Goal: Task Accomplishment & Management: Complete application form

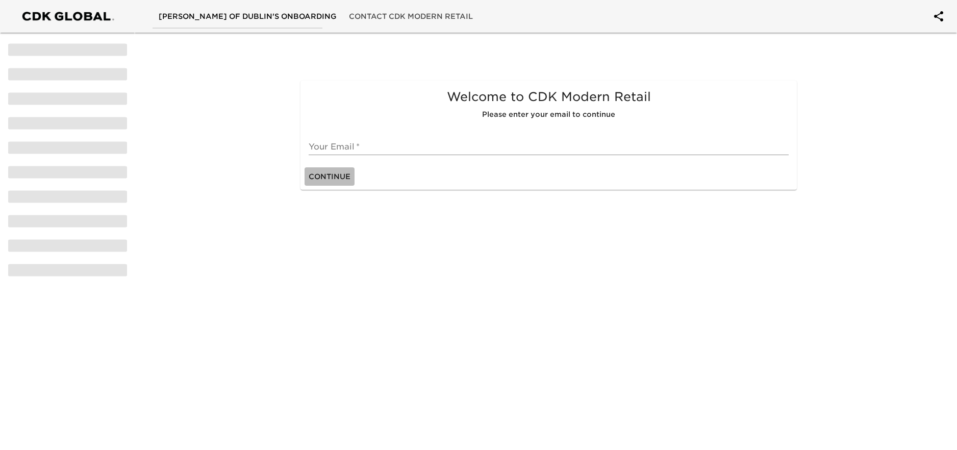
click at [335, 172] on span "Continue" at bounding box center [330, 176] width 42 height 13
click at [341, 142] on input "text" at bounding box center [549, 147] width 480 height 16
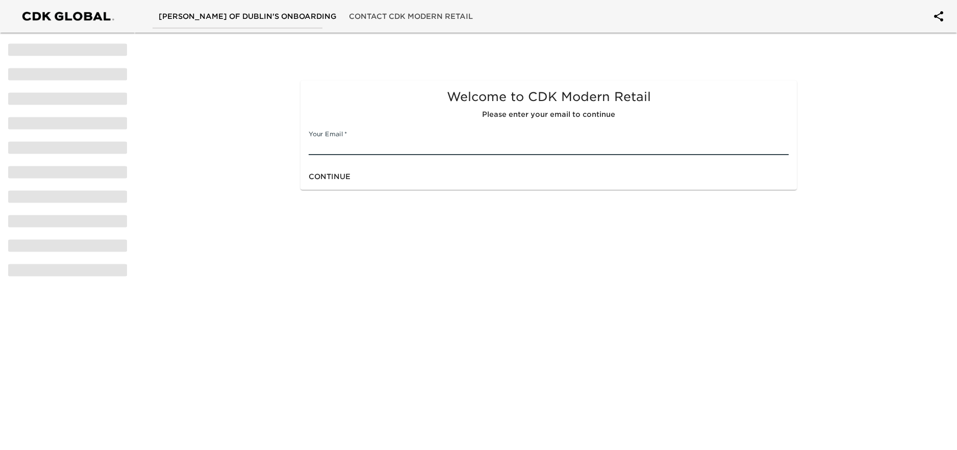
type input "[EMAIL_ADDRESS][DOMAIN_NAME]"
click at [329, 181] on span "Continue" at bounding box center [330, 176] width 42 height 13
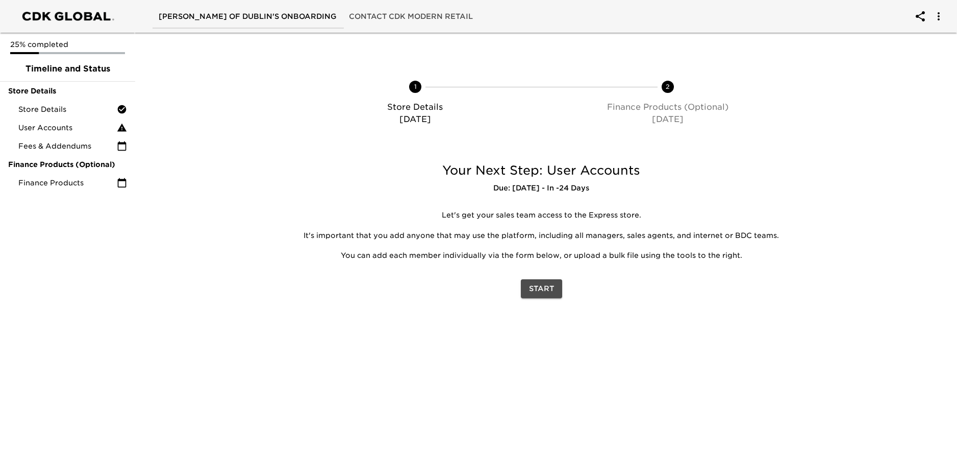
click at [546, 293] on span "Start" at bounding box center [541, 288] width 25 height 13
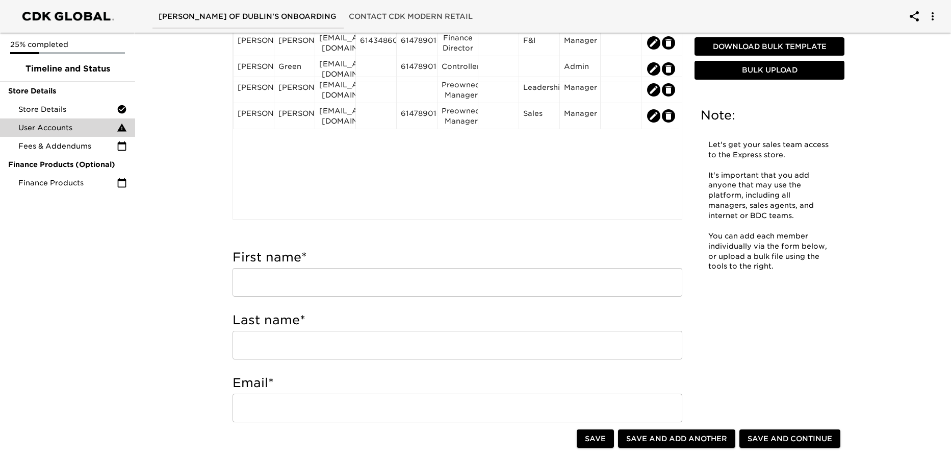
scroll to position [153, 0]
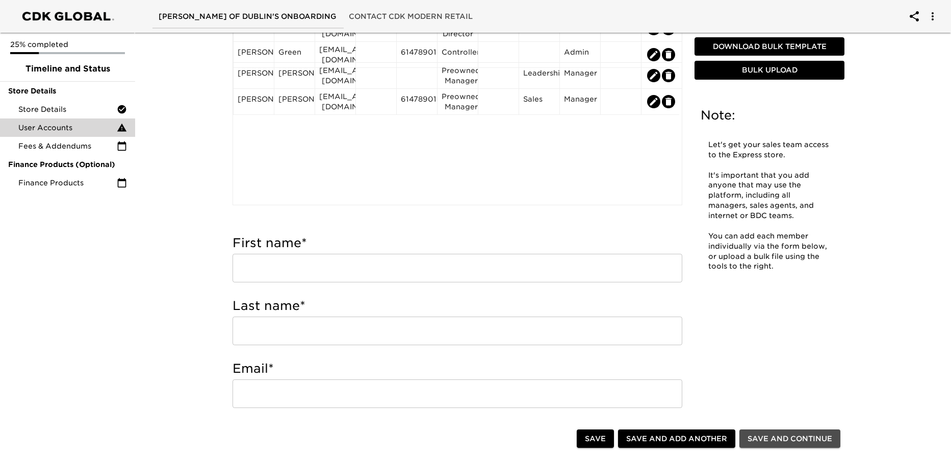
click at [796, 440] on span "Save and Continue" at bounding box center [790, 438] width 85 height 13
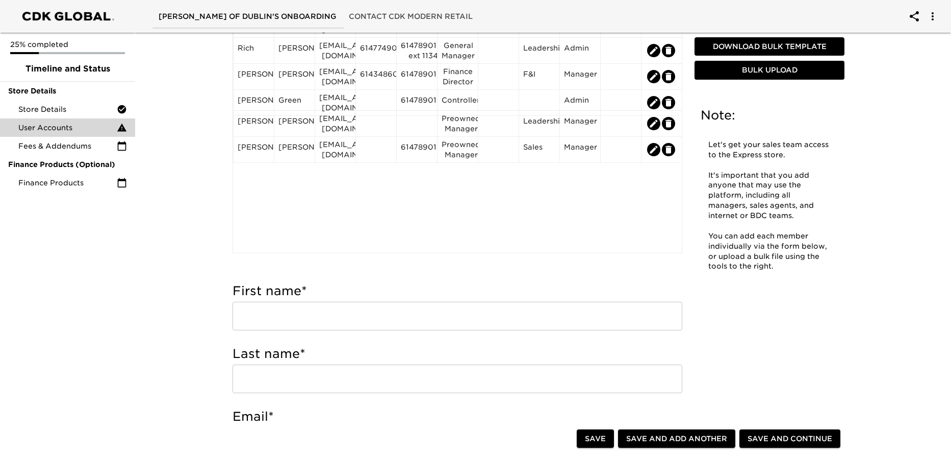
scroll to position [0, 0]
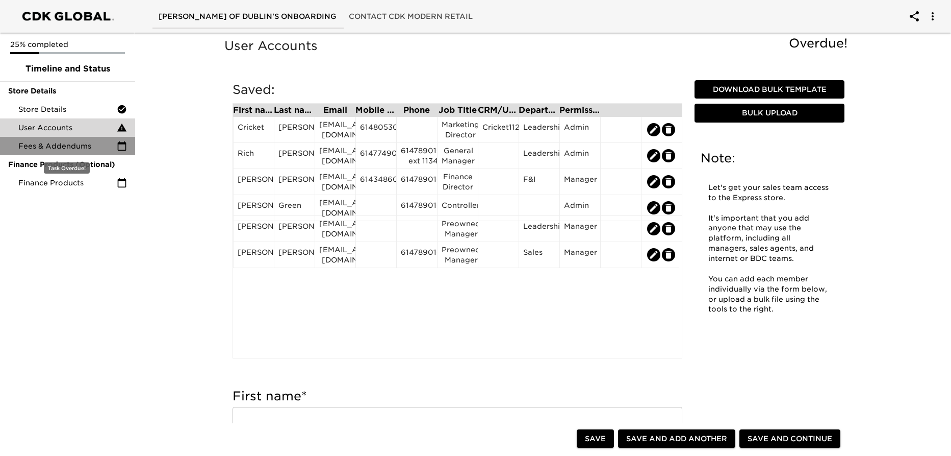
click at [26, 143] on span "Fees & Addendums" at bounding box center [67, 146] width 98 height 10
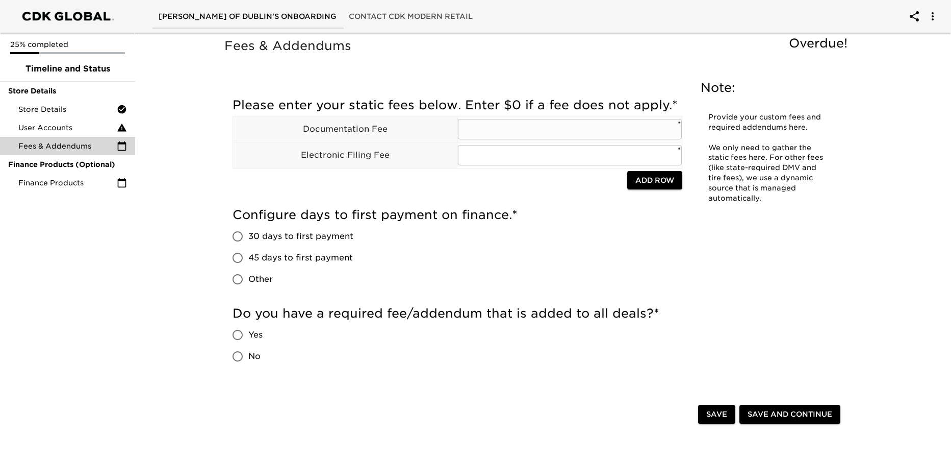
click at [465, 130] on input "text" at bounding box center [570, 129] width 224 height 20
type input "387"
click at [548, 152] on input "text" at bounding box center [570, 155] width 224 height 20
click at [235, 233] on input "30 days to first payment" at bounding box center [237, 235] width 21 height 21
radio input "true"
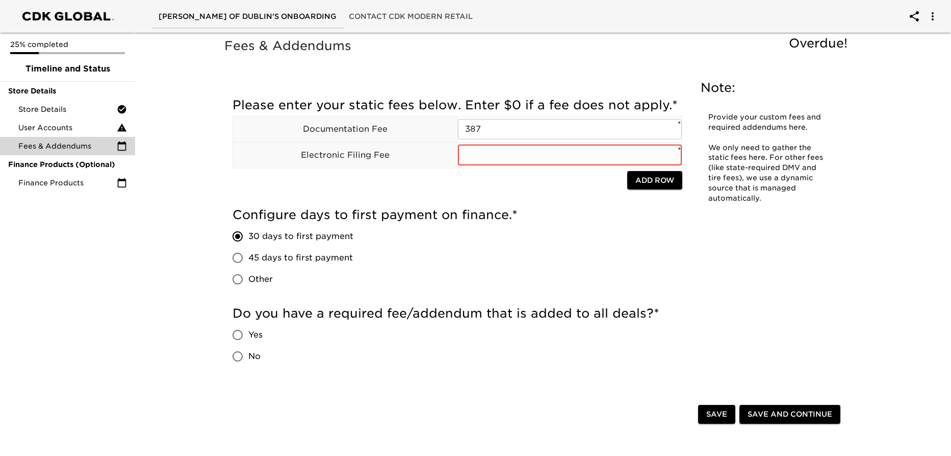
click at [486, 160] on input "text" at bounding box center [570, 155] width 224 height 20
type input "0"
click at [239, 364] on input "No" at bounding box center [237, 355] width 21 height 21
radio input "true"
click at [765, 408] on span "Save and Continue" at bounding box center [790, 414] width 85 height 13
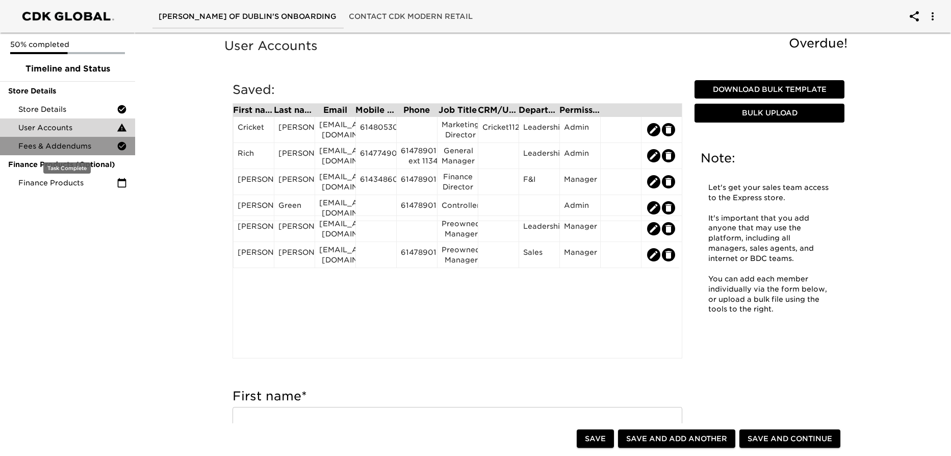
click at [40, 147] on span "Fees & Addendums" at bounding box center [67, 146] width 98 height 10
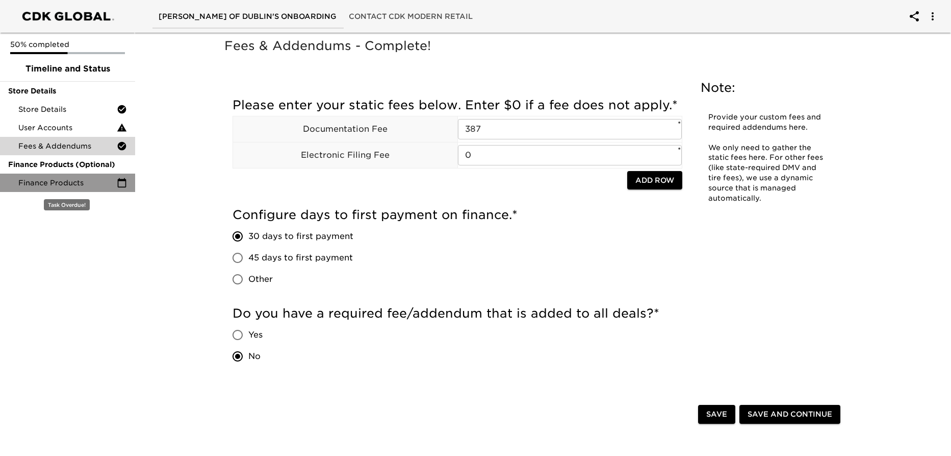
click at [40, 184] on span "Finance Products" at bounding box center [67, 183] width 98 height 10
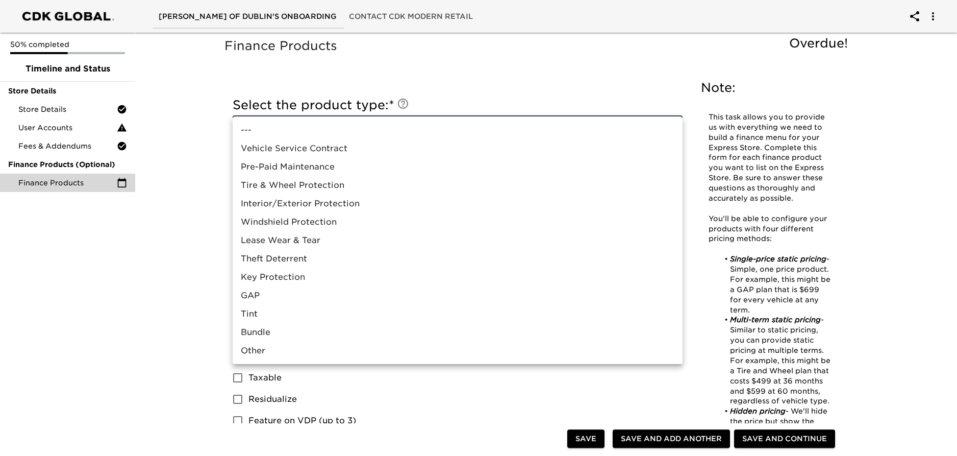
click at [362, 150] on li "Vehicle Service Contract" at bounding box center [458, 148] width 450 height 18
type input "Vehicle Service Contract"
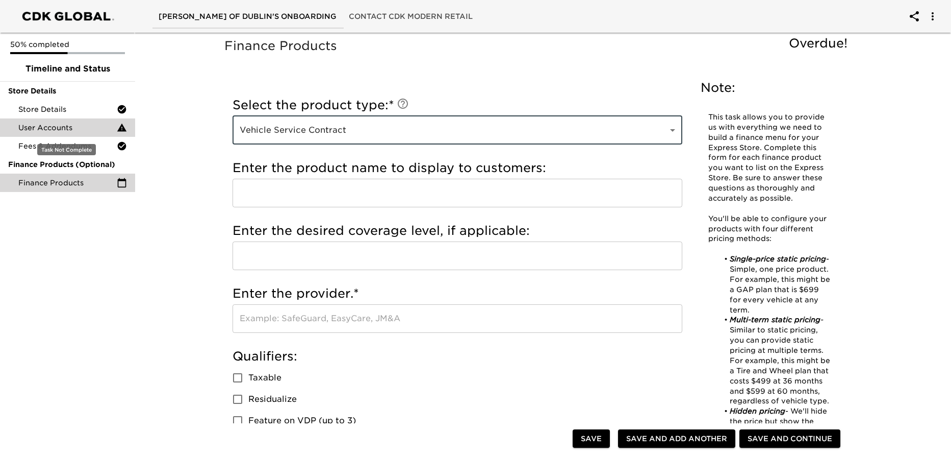
click at [33, 131] on span "User Accounts" at bounding box center [67, 127] width 98 height 10
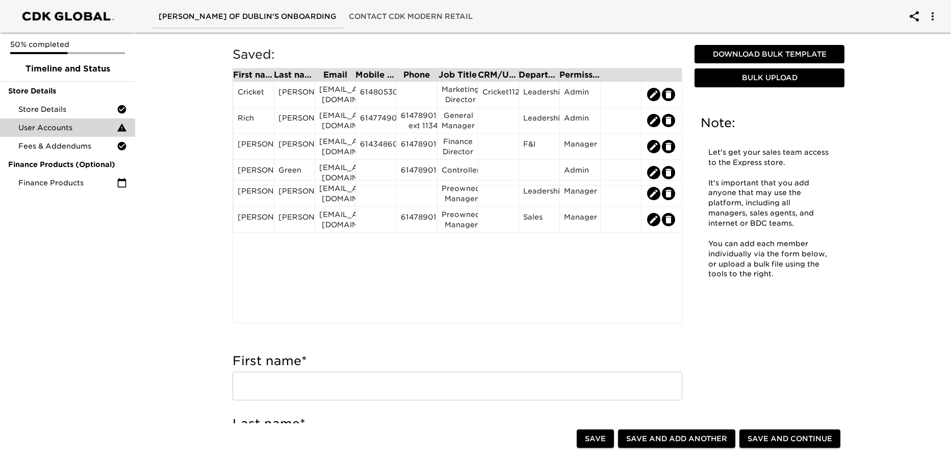
scroll to position [51, 0]
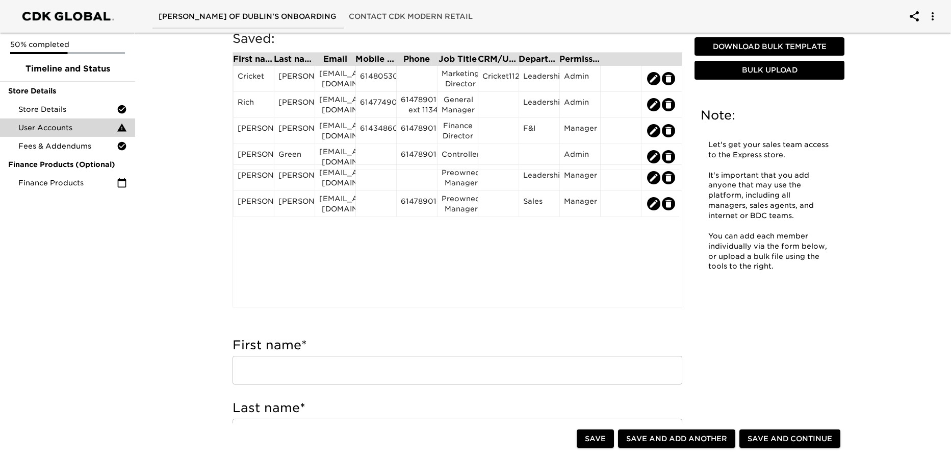
click at [444, 375] on input "text" at bounding box center [458, 370] width 450 height 29
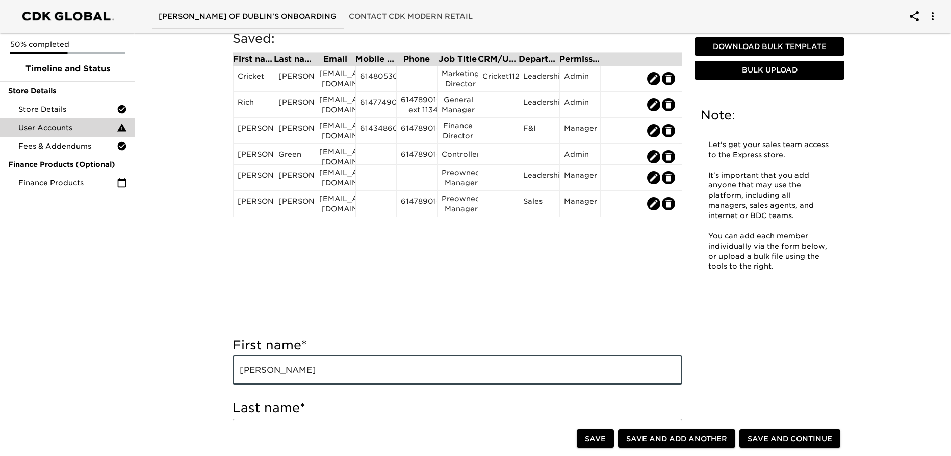
type input "[PERSON_NAME]"
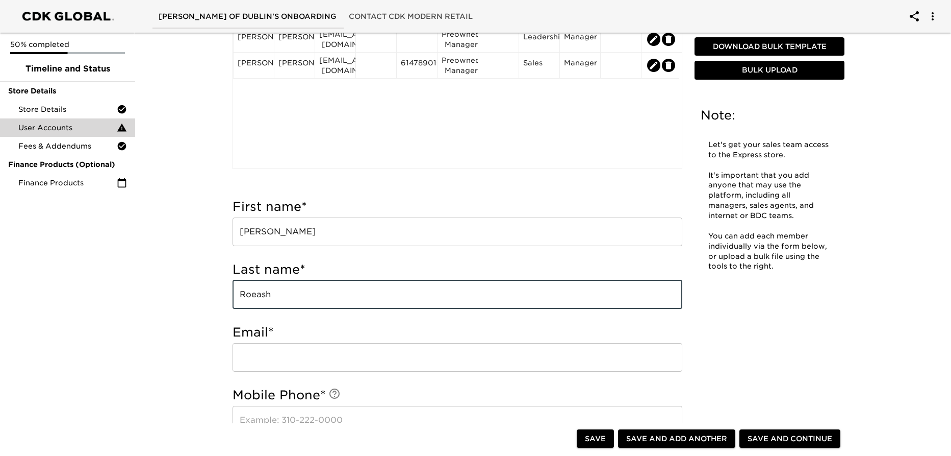
scroll to position [204, 0]
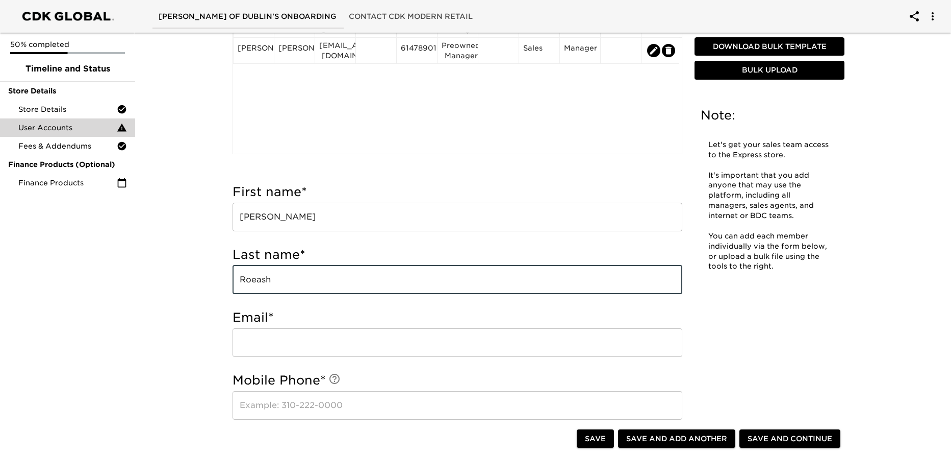
type input "Roeash"
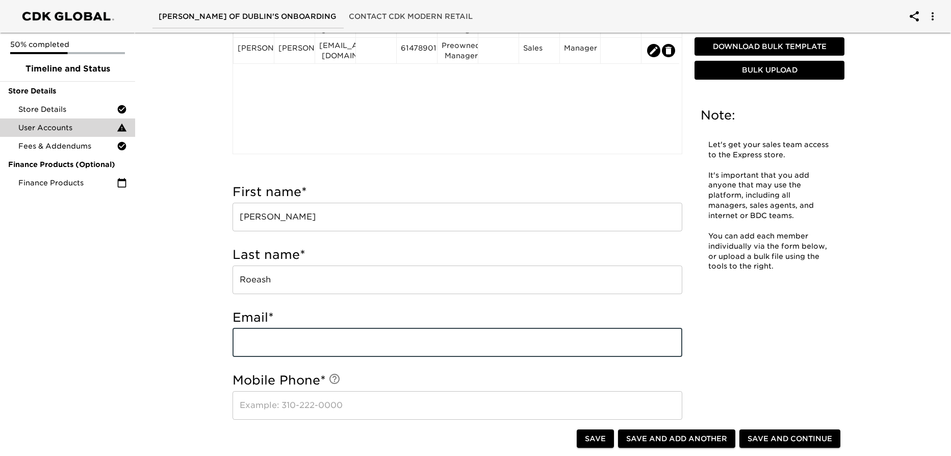
click at [337, 352] on input "email" at bounding box center [458, 342] width 450 height 29
type input "[EMAIL_ADDRESS][DOMAIN_NAME]"
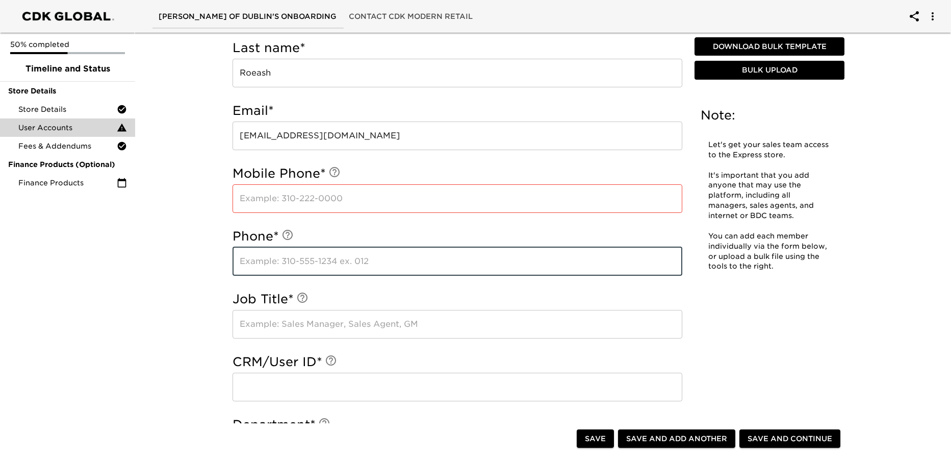
scroll to position [435, 0]
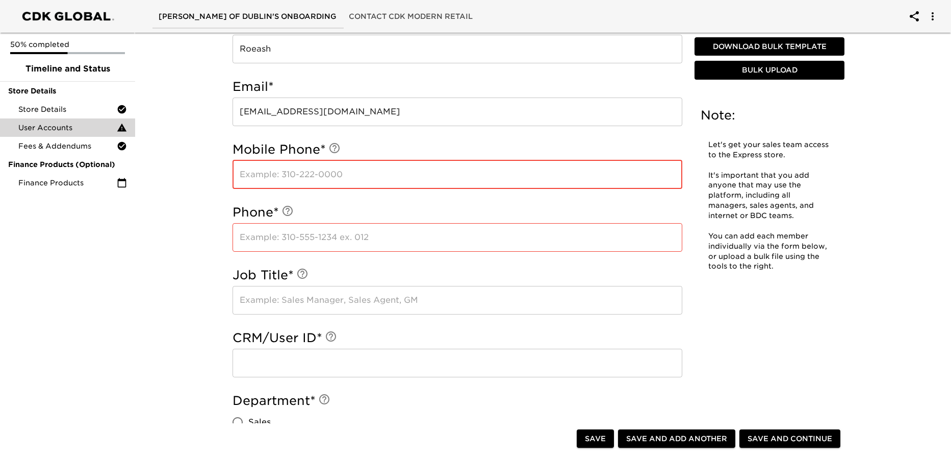
click at [278, 168] on input "text" at bounding box center [458, 174] width 450 height 29
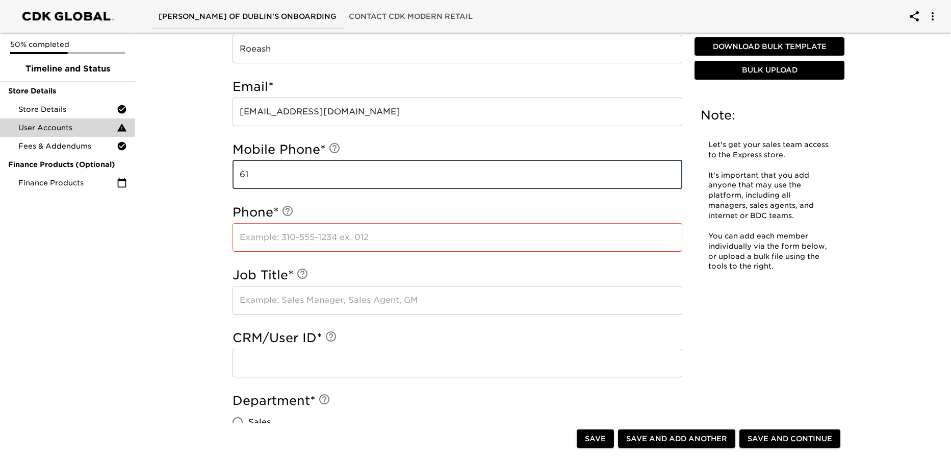
type input "6"
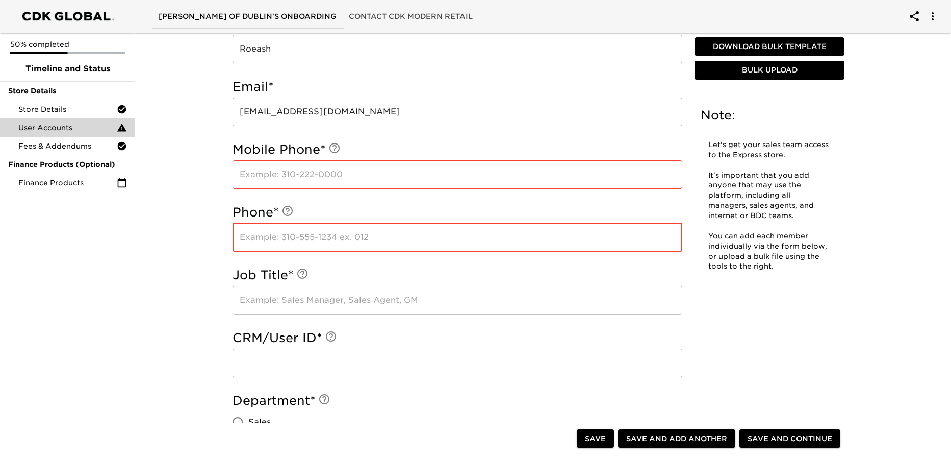
click at [391, 234] on input "text" at bounding box center [458, 237] width 450 height 29
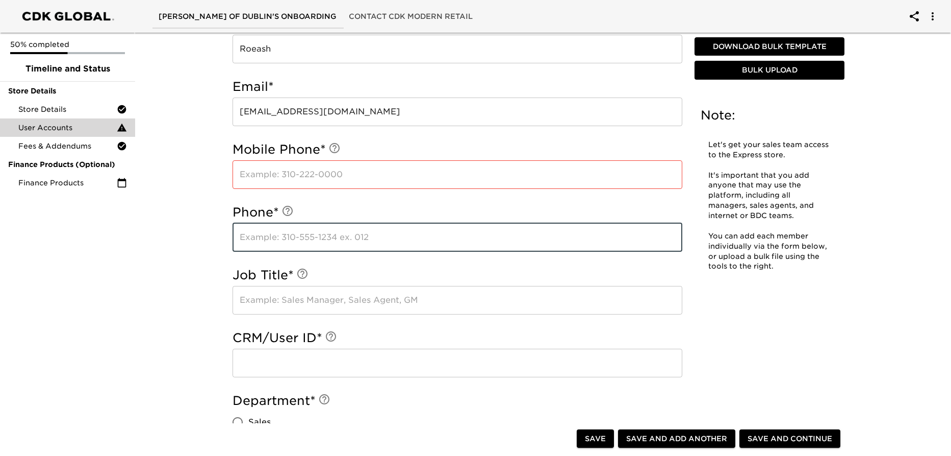
type input "6147890101"
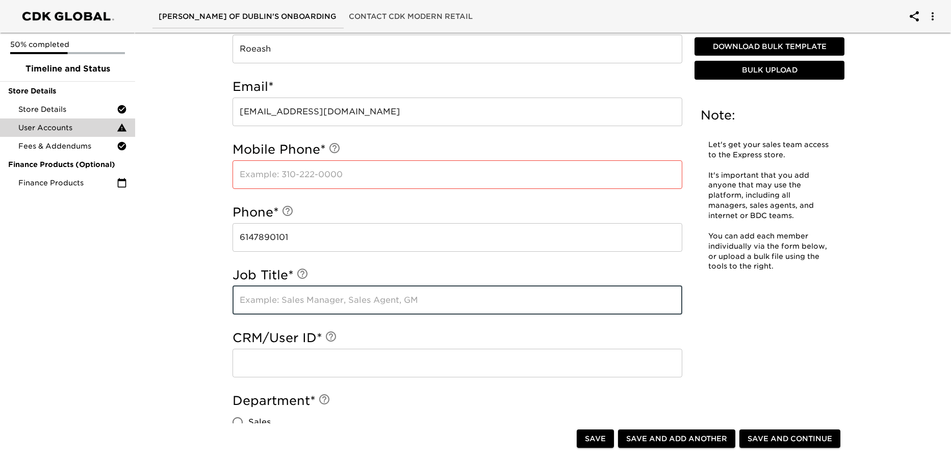
click at [448, 298] on input "text" at bounding box center [458, 300] width 450 height 29
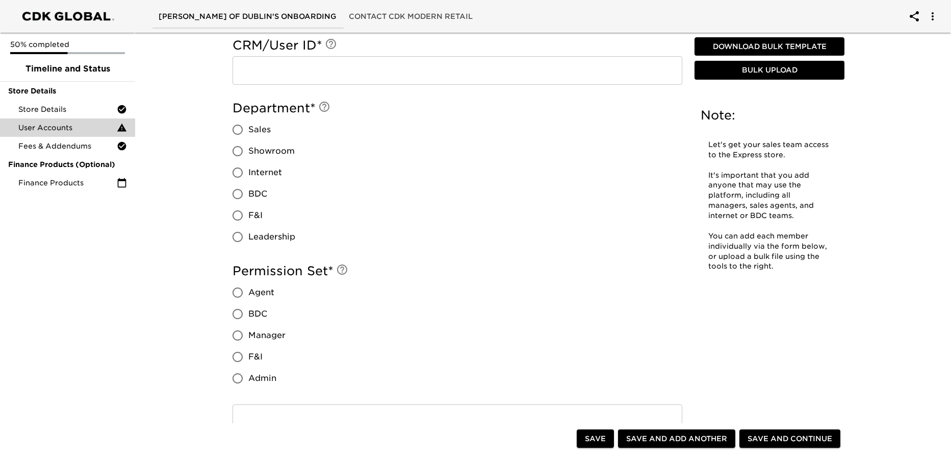
scroll to position [741, 0]
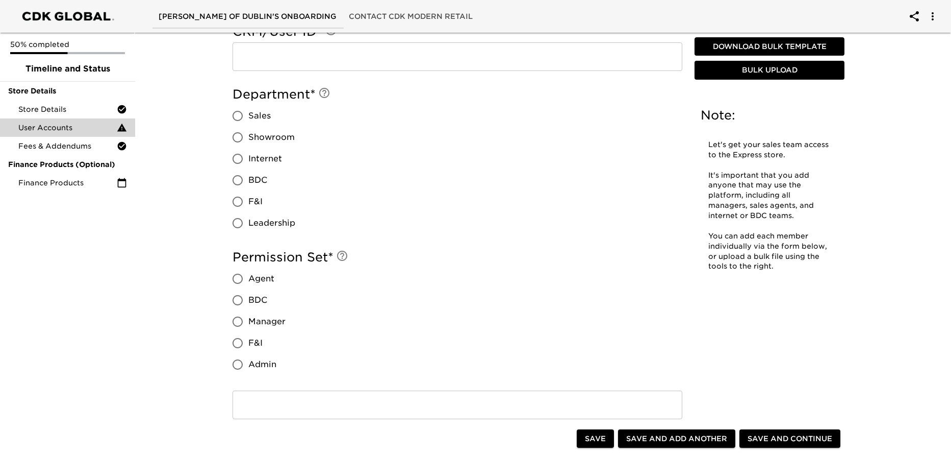
type input "Director of Business Development"
click at [235, 219] on input "Leadership" at bounding box center [237, 222] width 21 height 21
radio input "true"
click at [236, 369] on input "Admin" at bounding box center [237, 364] width 21 height 21
radio input "true"
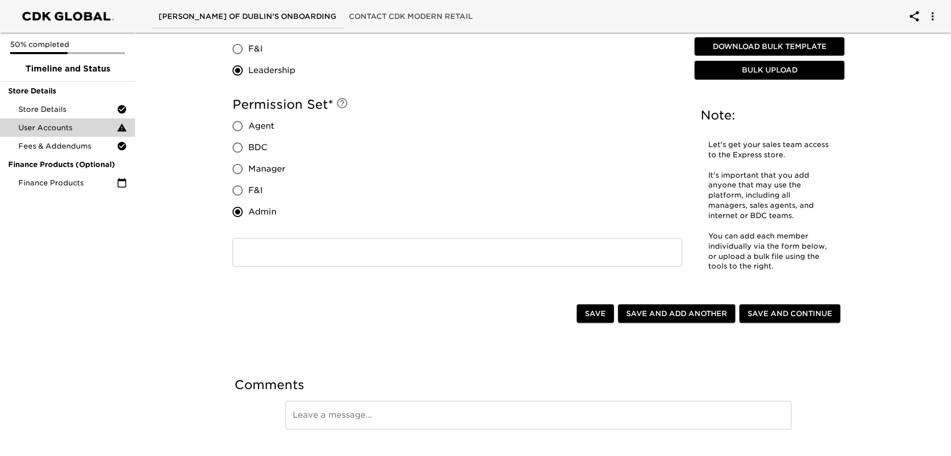
scroll to position [894, 0]
click at [791, 308] on span "Save and Continue" at bounding box center [790, 313] width 85 height 13
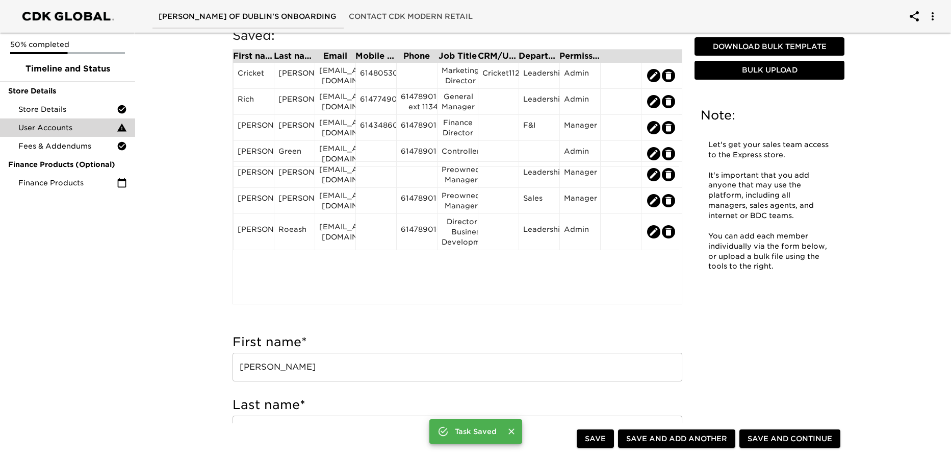
scroll to position [153, 0]
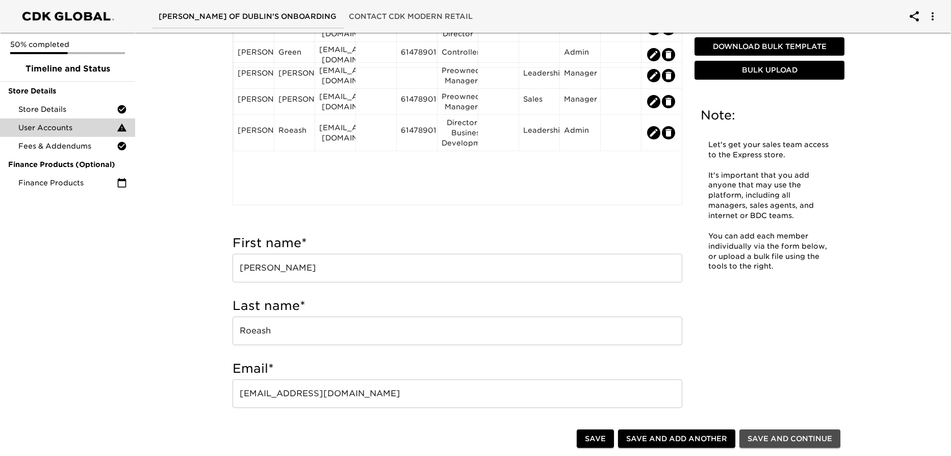
click at [750, 442] on span "Save and Continue" at bounding box center [790, 438] width 85 height 13
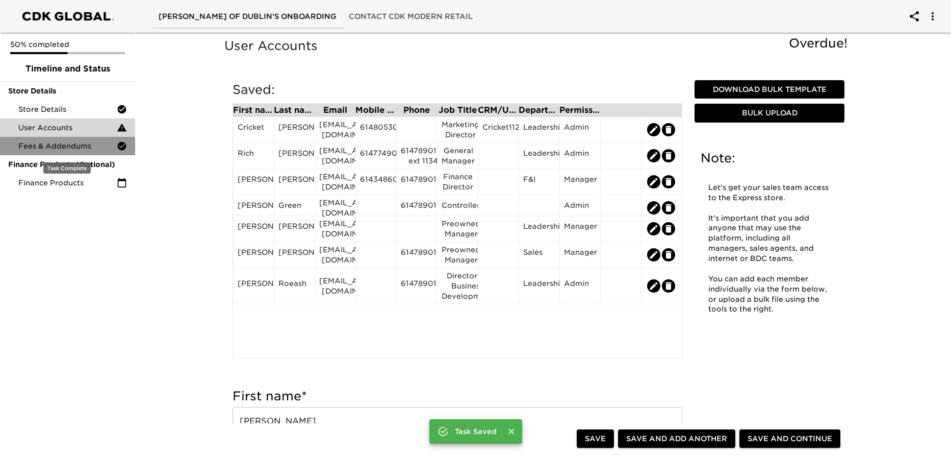
click at [73, 151] on span "Fees & Addendums" at bounding box center [67, 146] width 98 height 10
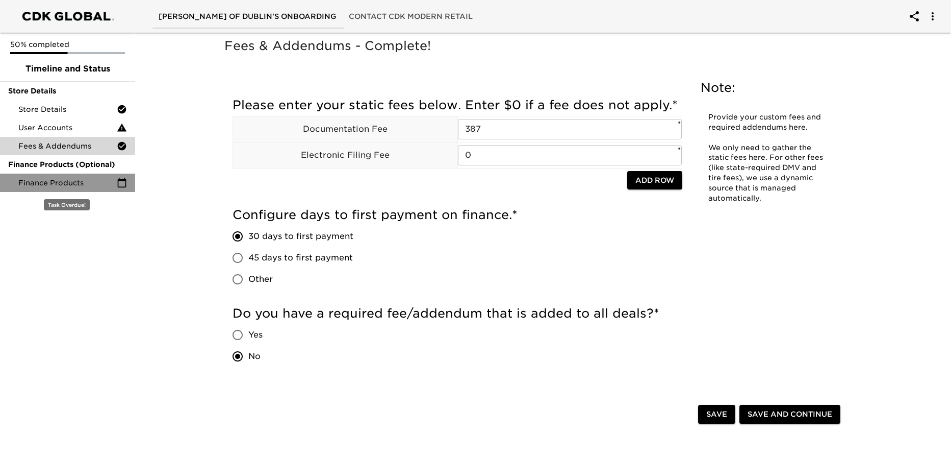
click at [56, 182] on span "Finance Products" at bounding box center [67, 183] width 98 height 10
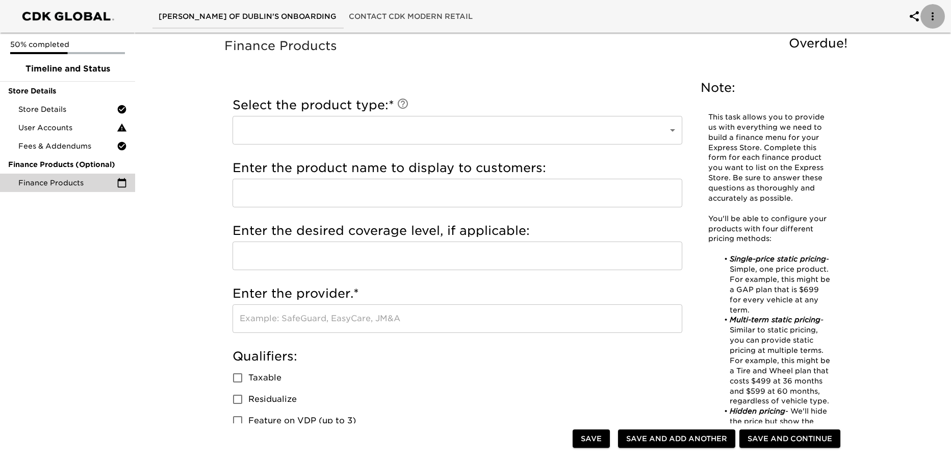
click at [935, 15] on icon "account of current user" at bounding box center [933, 16] width 12 height 12
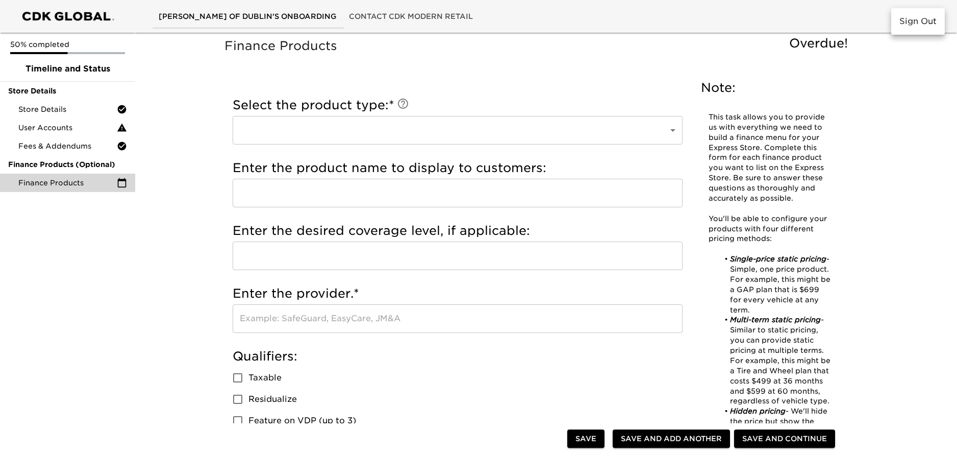
click at [828, 19] on div at bounding box center [478, 228] width 957 height 456
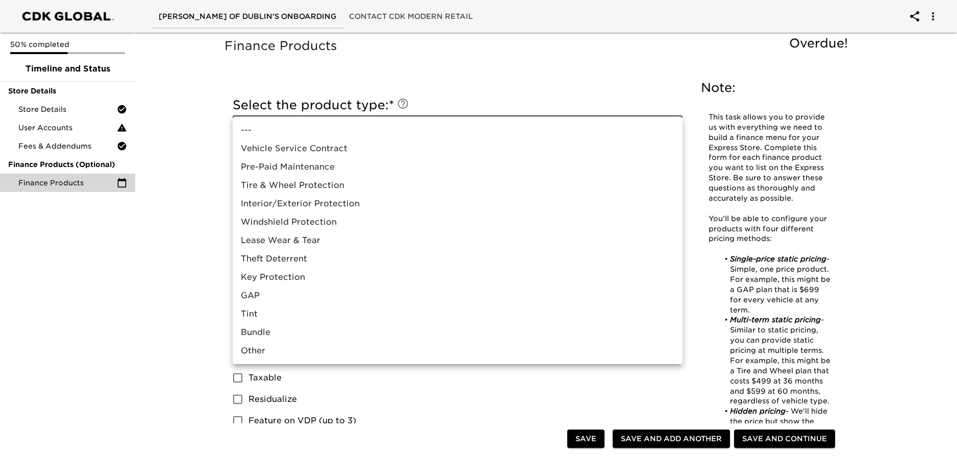
click at [100, 304] on div at bounding box center [478, 228] width 957 height 456
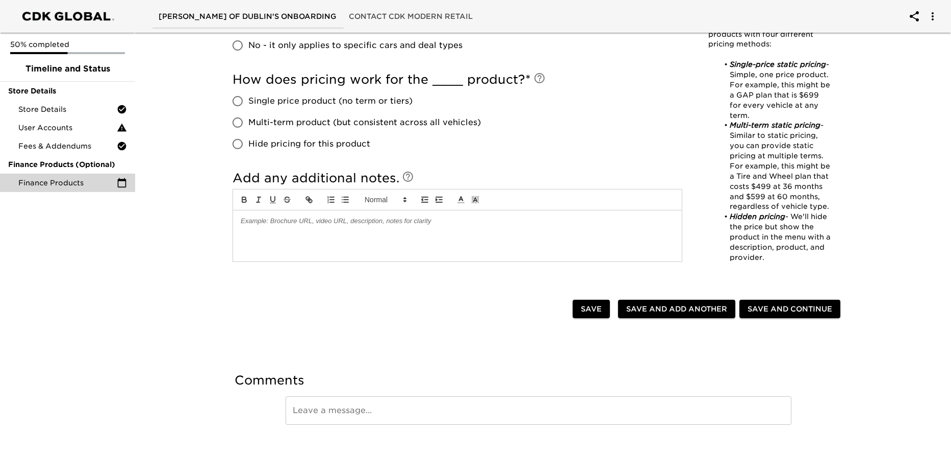
scroll to position [507, 0]
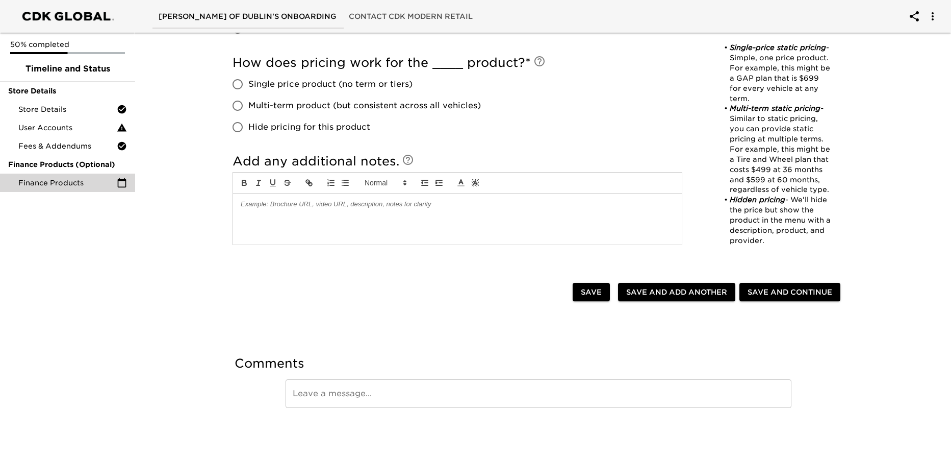
click at [789, 294] on span "Save and Continue" at bounding box center [790, 292] width 85 height 13
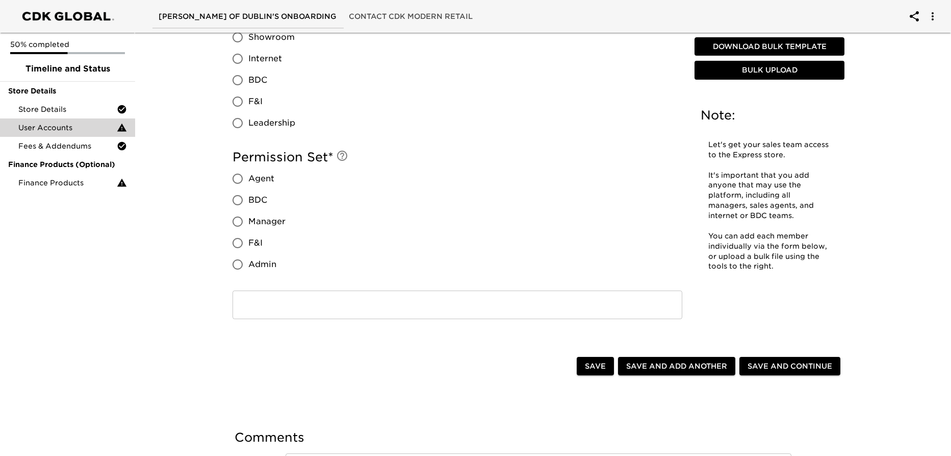
scroll to position [915, 0]
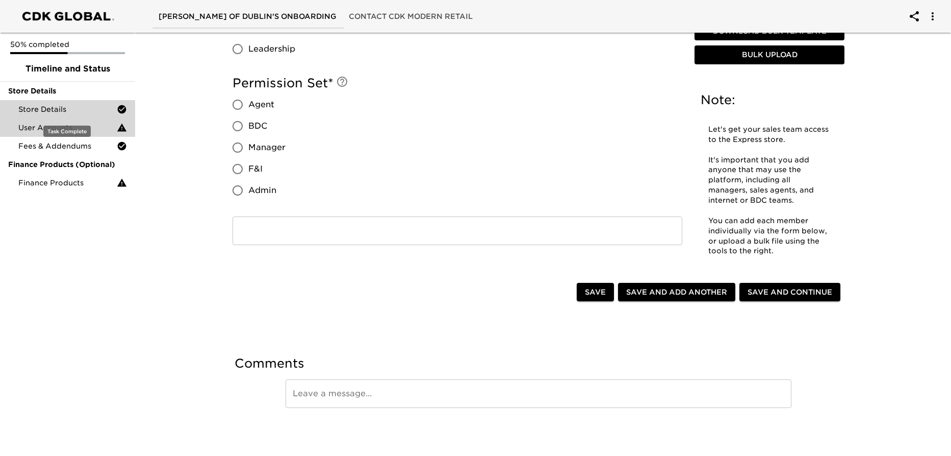
click at [66, 108] on span "Store Details" at bounding box center [67, 109] width 98 height 10
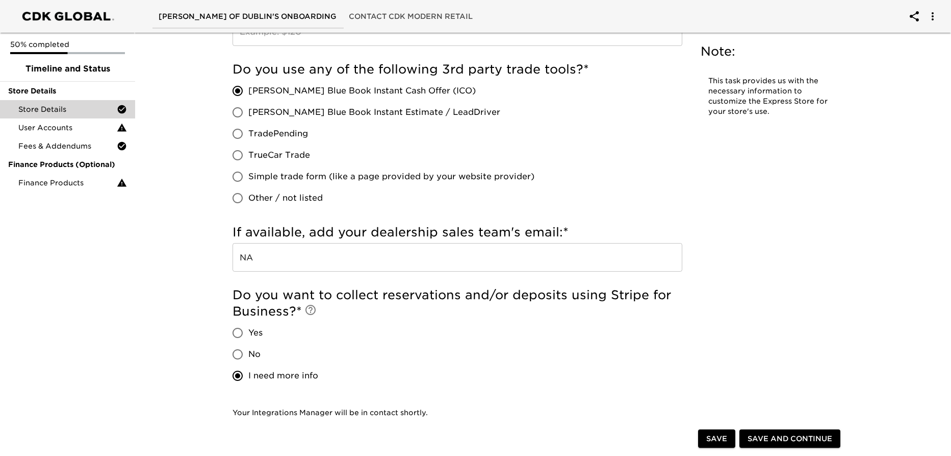
scroll to position [1044, 0]
